Goal: Task Accomplishment & Management: Complete application form

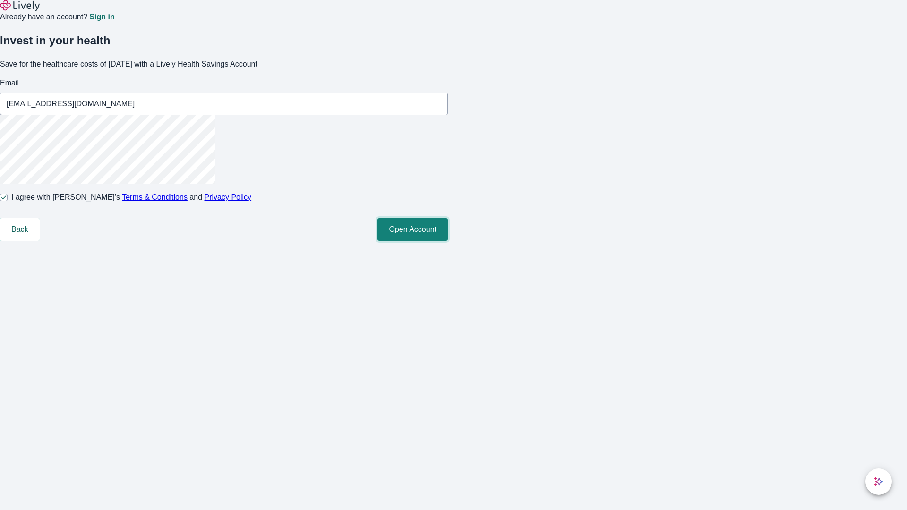
click at [448, 241] on button "Open Account" at bounding box center [412, 229] width 70 height 23
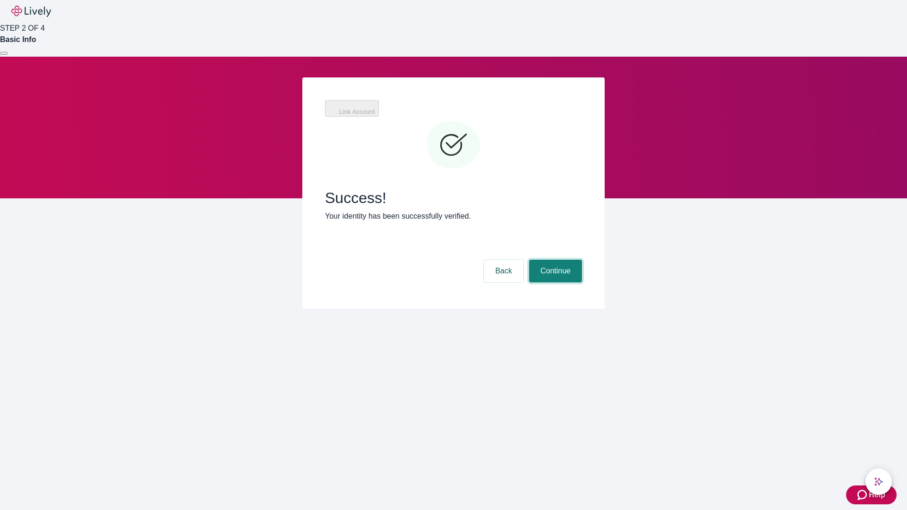
click at [554, 260] on button "Continue" at bounding box center [555, 271] width 53 height 23
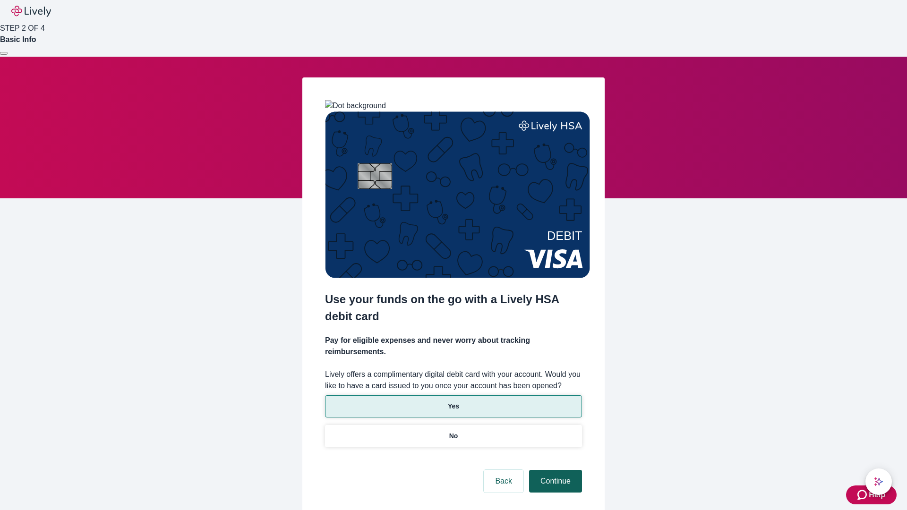
click at [453, 431] on p "No" at bounding box center [453, 436] width 9 height 10
click at [554, 470] on button "Continue" at bounding box center [555, 481] width 53 height 23
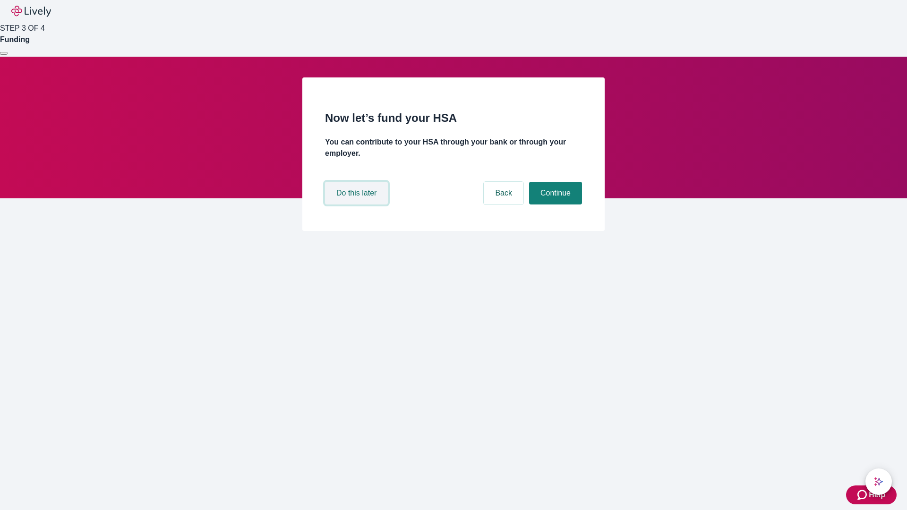
click at [358, 205] on button "Do this later" at bounding box center [356, 193] width 63 height 23
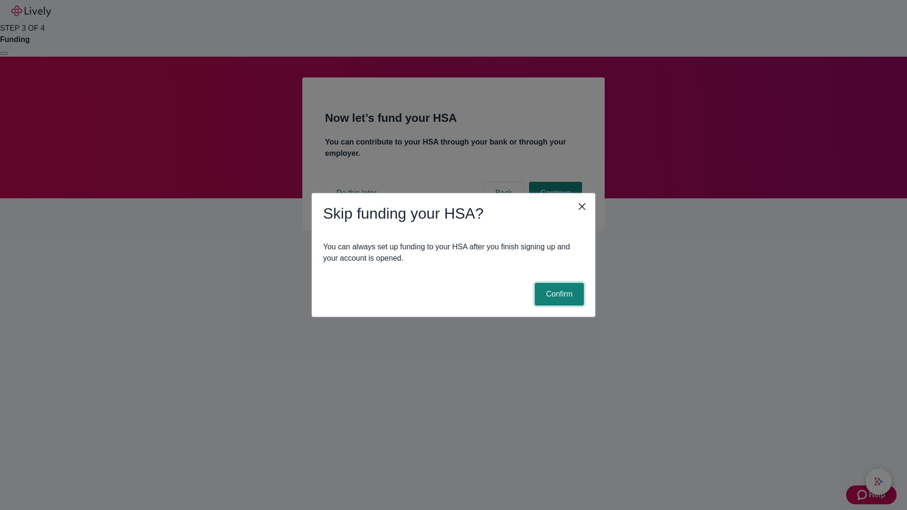
click at [558, 294] on button "Confirm" at bounding box center [559, 294] width 49 height 23
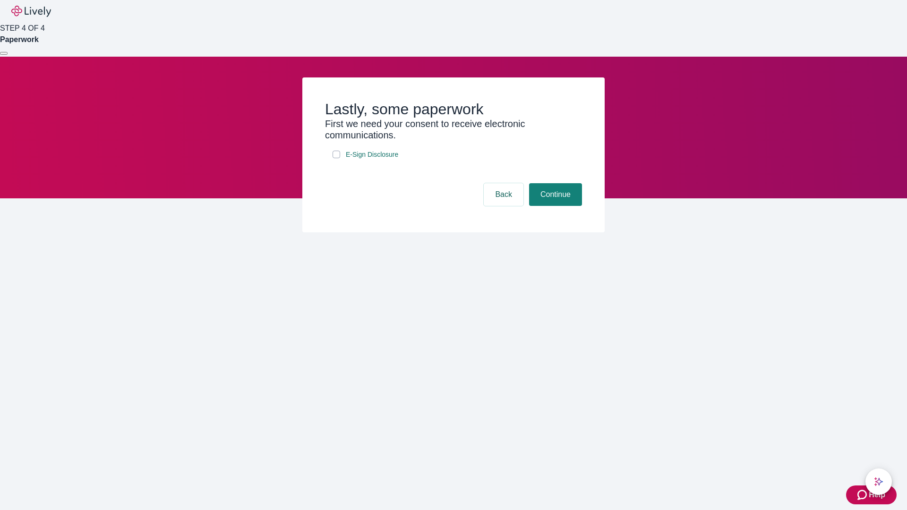
click at [336, 158] on input "E-Sign Disclosure" at bounding box center [337, 155] width 8 height 8
checkbox input "true"
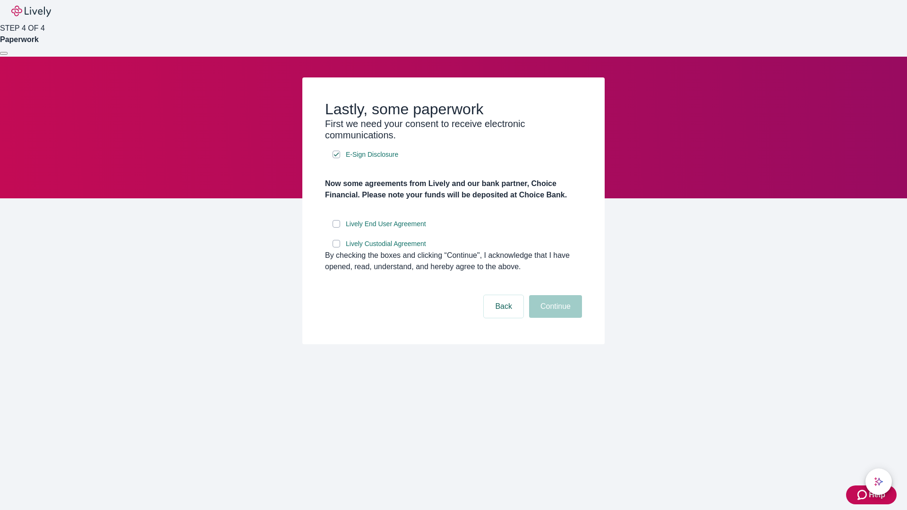
click at [336, 228] on input "Lively End User Agreement" at bounding box center [337, 224] width 8 height 8
checkbox input "true"
click at [336, 248] on input "Lively Custodial Agreement" at bounding box center [337, 244] width 8 height 8
checkbox input "true"
click at [554, 318] on button "Continue" at bounding box center [555, 306] width 53 height 23
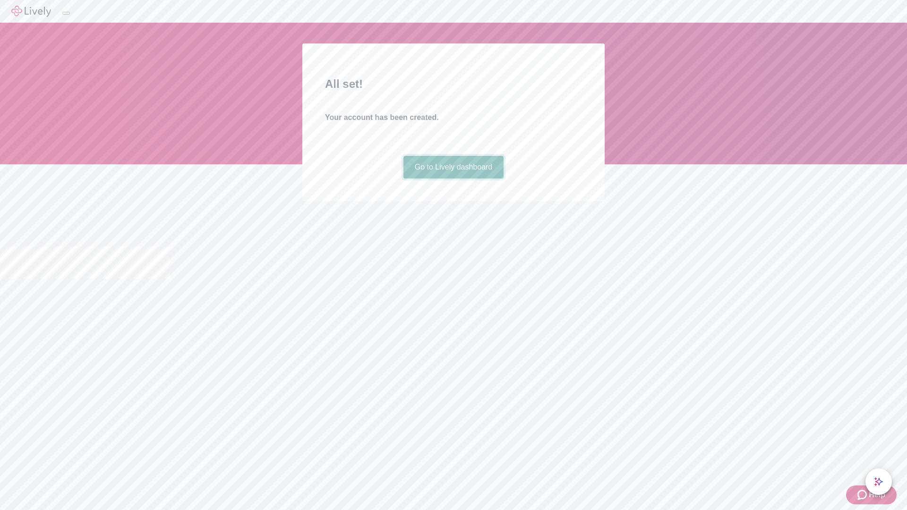
click at [453, 179] on link "Go to Lively dashboard" at bounding box center [453, 167] width 101 height 23
